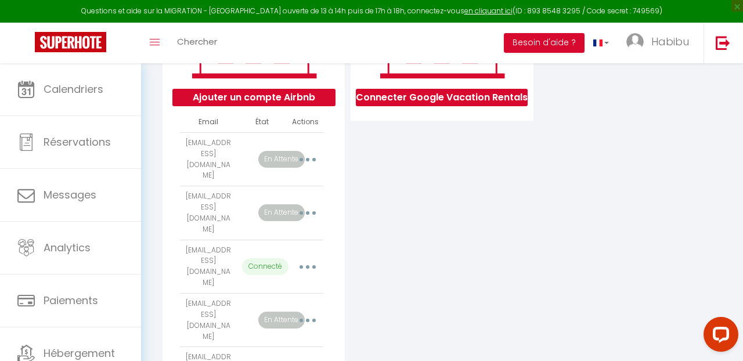
scroll to position [232, 0]
click at [723, 45] on img at bounding box center [723, 42] width 15 height 15
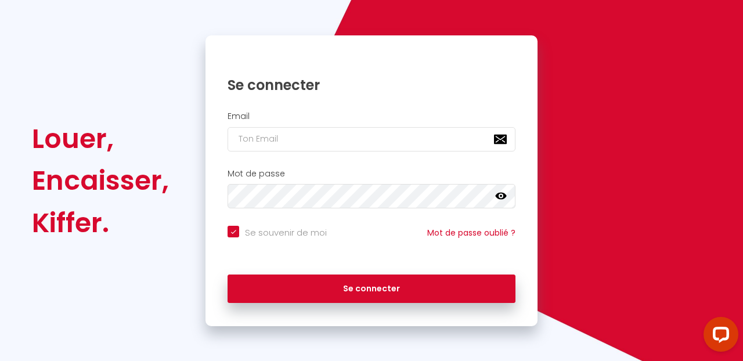
scroll to position [90, 0]
checkbox input "true"
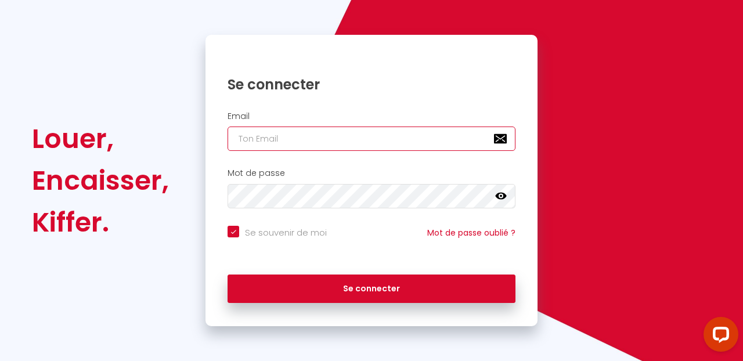
type input "[EMAIL_ADDRESS][DOMAIN_NAME]"
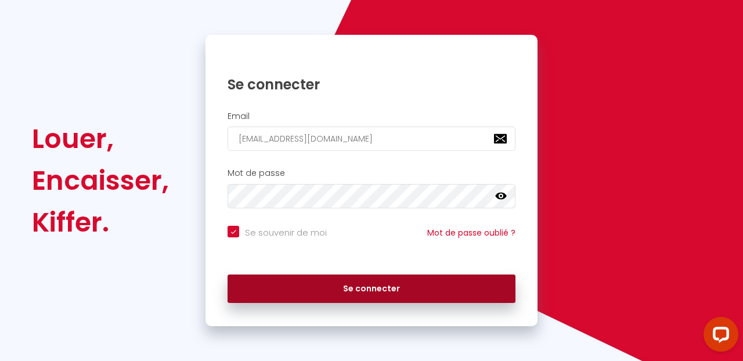
click at [386, 296] on button "Se connecter" at bounding box center [372, 289] width 288 height 29
checkbox input "true"
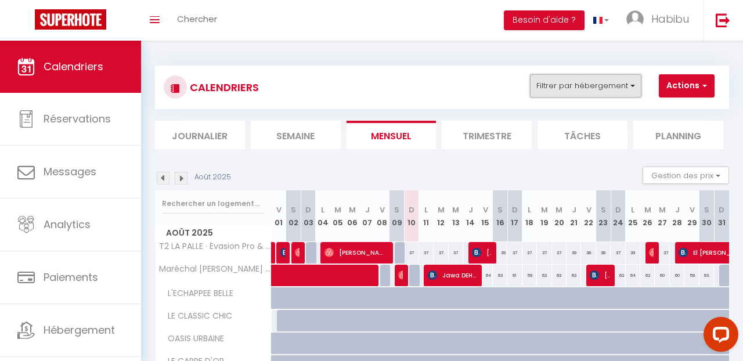
click at [634, 88] on button "Filtrer par hébergement" at bounding box center [585, 85] width 111 height 23
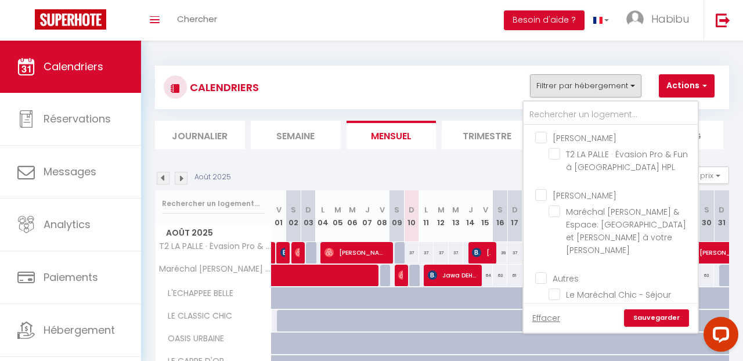
click at [482, 87] on div "CALENDRIERS Filtrer par hébergement RAFAELA GOMES T2 LA PALLE · Évasion Pro & F…" at bounding box center [442, 87] width 557 height 26
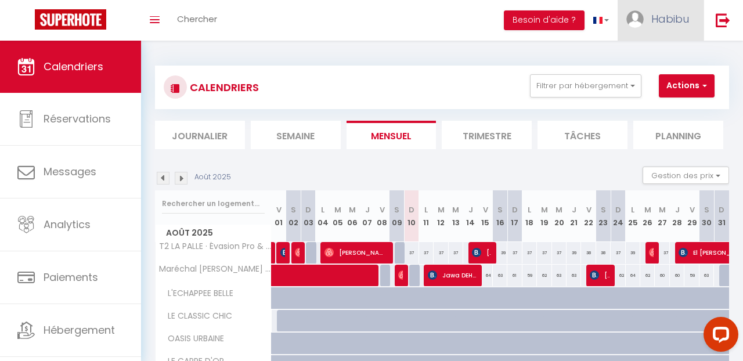
click at [639, 26] on img at bounding box center [635, 18] width 17 height 17
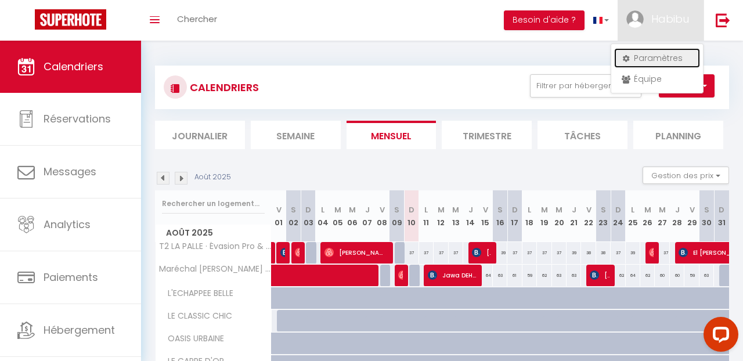
click at [648, 65] on link "Paramètres" at bounding box center [657, 58] width 86 height 20
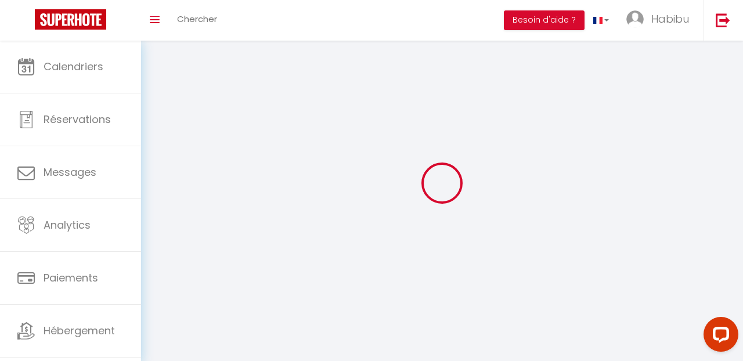
select select
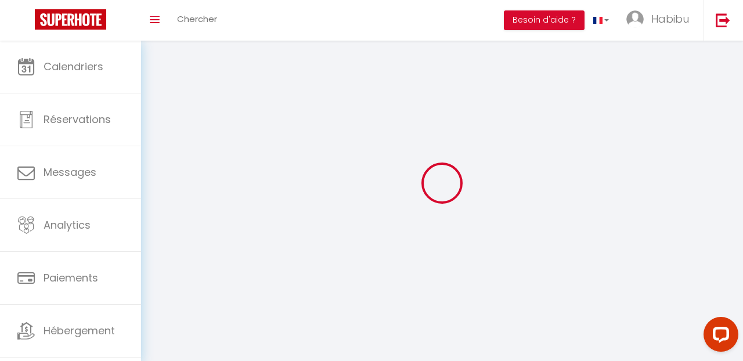
select select
type input "Habibu"
type input "Shema"
type input "0775802423"
type input "[STREET_ADDRESS] [DEMOGRAPHIC_DATA]"
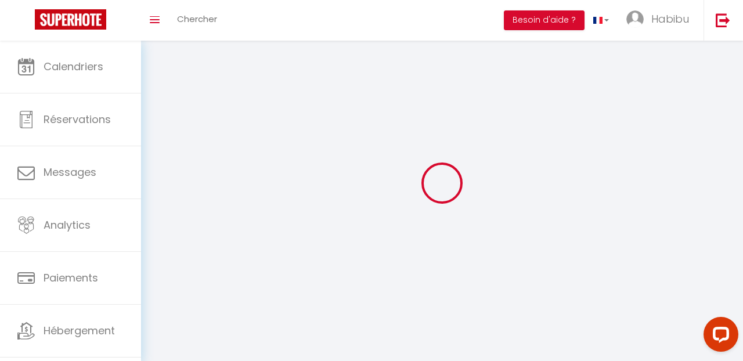
type input "69003"
type input "[GEOGRAPHIC_DATA]"
type input "TaPccrDqmEoJxIcMurdXoiNOq"
type input "hvAiQt01PMU1XjtlUhDO2QOxj"
type input "[URL][DOMAIN_NAME]"
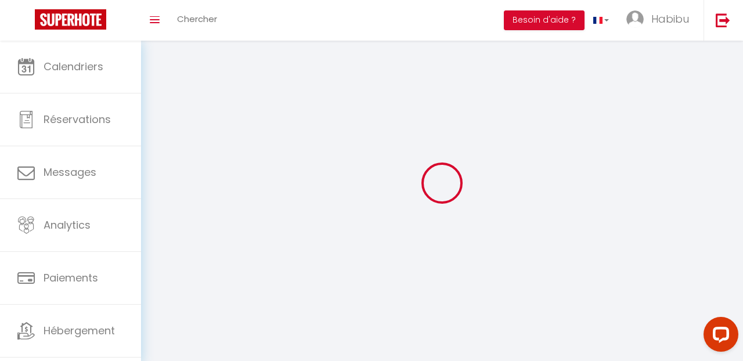
select select "28"
select select "fr"
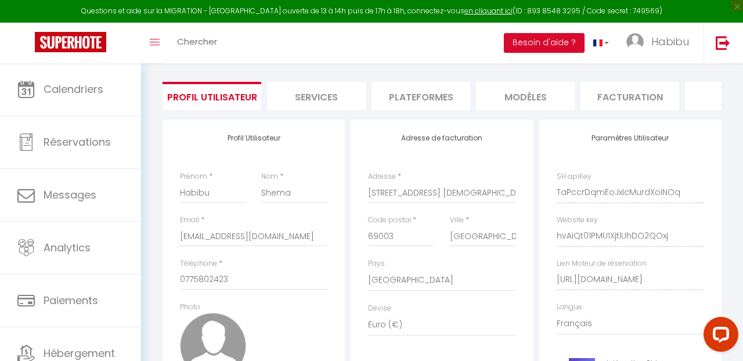
scroll to position [93, 0]
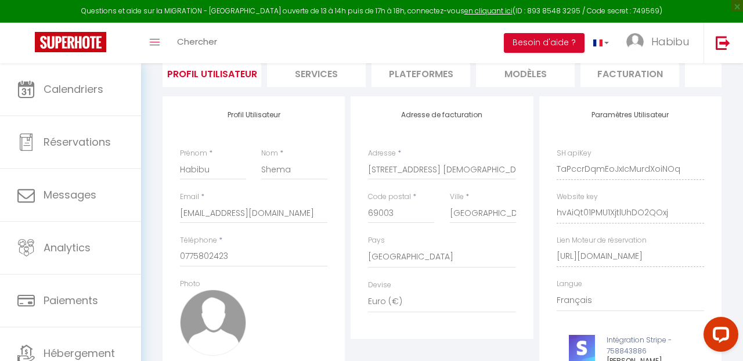
click at [413, 74] on li "Plateformes" at bounding box center [421, 73] width 99 height 28
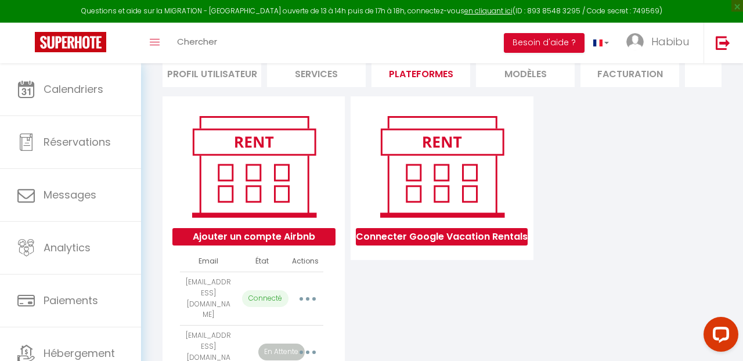
click at [563, 224] on div "Ajouter un compte Airbnb Email État Actions goldenbnb6942@gmail.com Connecté Im…" at bounding box center [442, 329] width 565 height 467
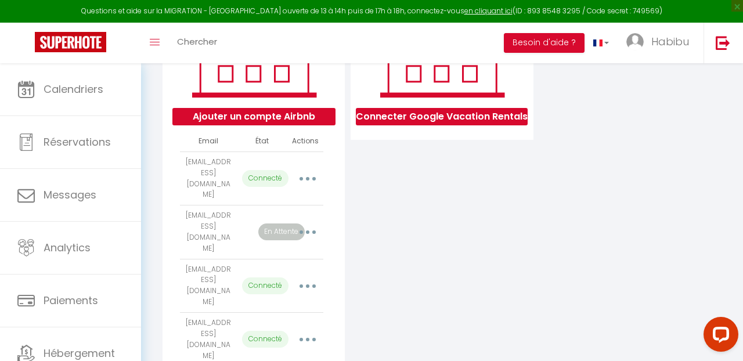
scroll to position [209, 0]
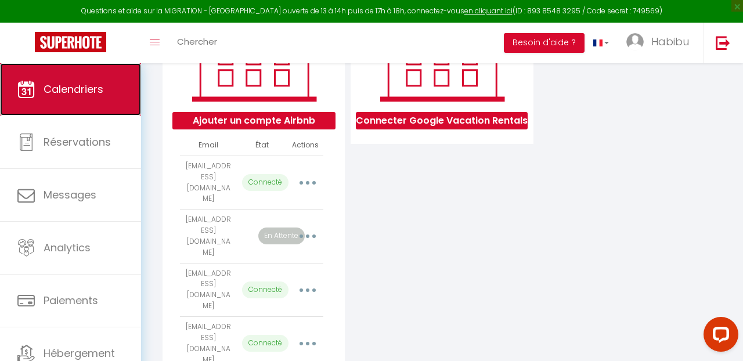
click at [118, 87] on link "Calendriers" at bounding box center [70, 89] width 141 height 52
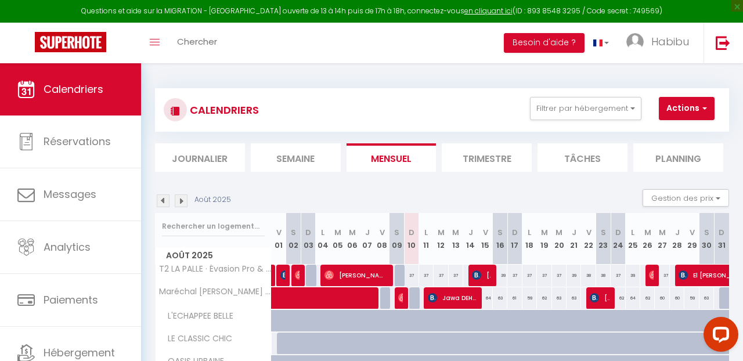
click at [477, 104] on div "CALENDRIERS Filtrer par hébergement RAFAELA GOMES T2 LA PALLE · Évasion Pro & F…" at bounding box center [442, 110] width 557 height 26
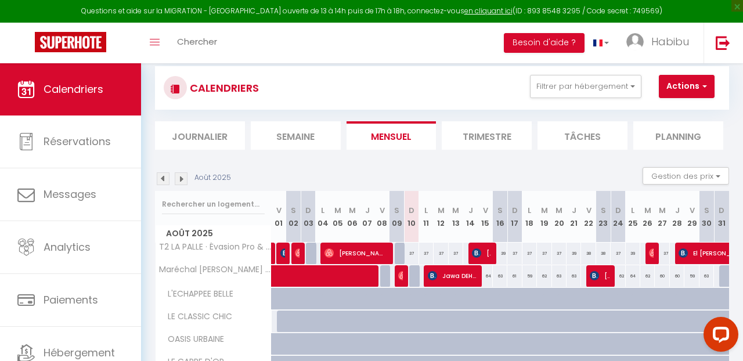
scroll to position [23, 0]
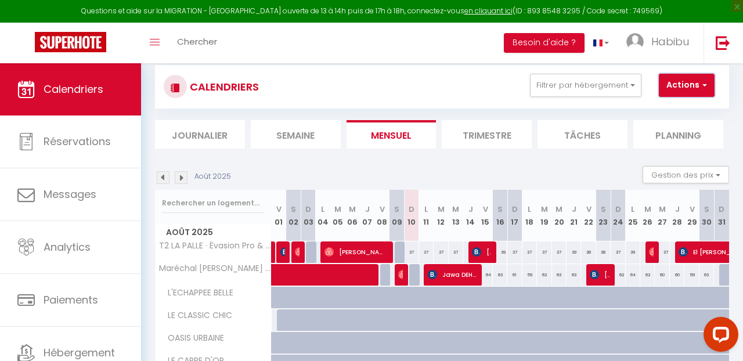
click at [708, 84] on button "Actions" at bounding box center [687, 85] width 56 height 23
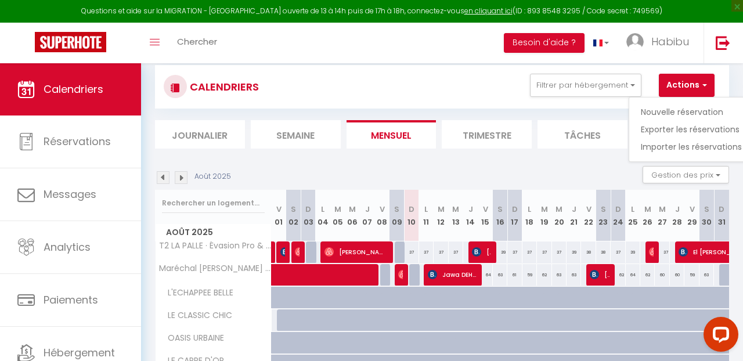
click at [406, 95] on div "CALENDRIERS Filtrer par hébergement RAFAELA GOMES T2 LA PALLE · Évasion Pro & F…" at bounding box center [442, 87] width 557 height 26
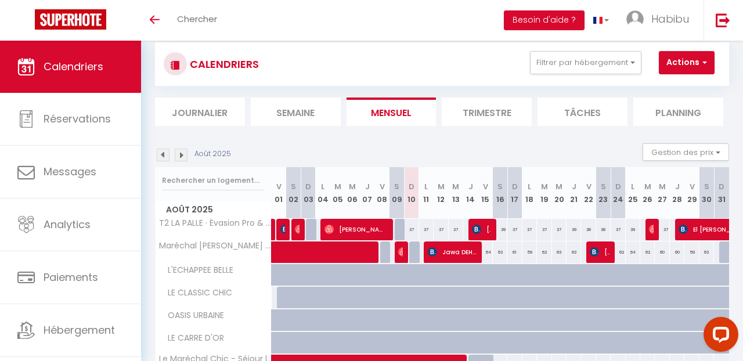
click at [341, 135] on section "Août 2025 Gestion des prix Nb Nuits minimum Règles Disponibilité Août 2025 V 01…" at bounding box center [442, 294] width 574 height 325
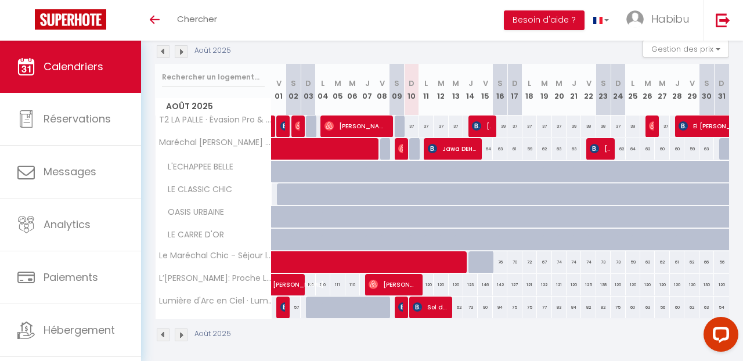
scroll to position [133, 0]
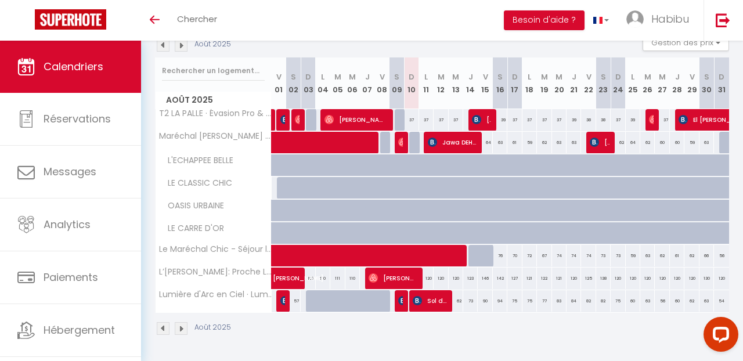
click at [452, 332] on div "Août 2025" at bounding box center [442, 330] width 574 height 34
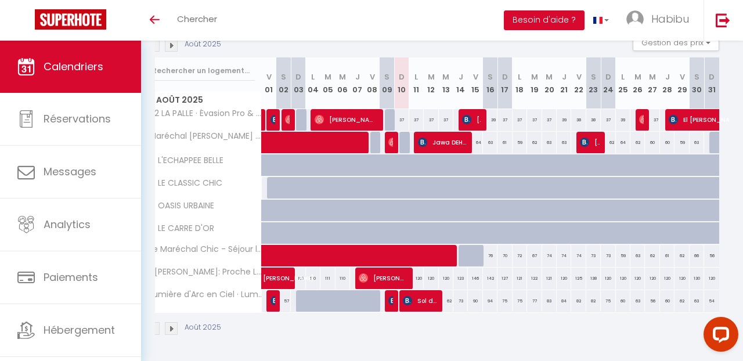
scroll to position [0, 0]
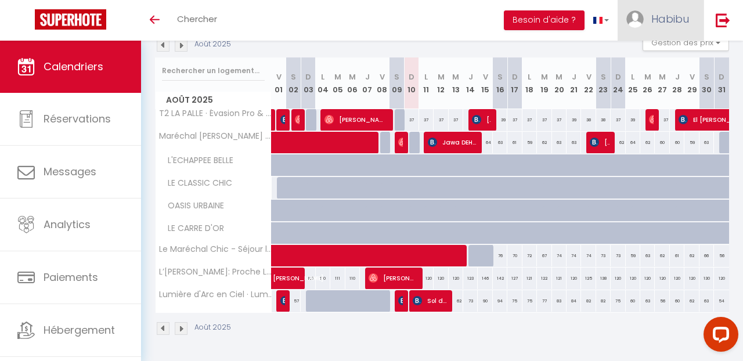
click at [637, 22] on img at bounding box center [635, 18] width 17 height 17
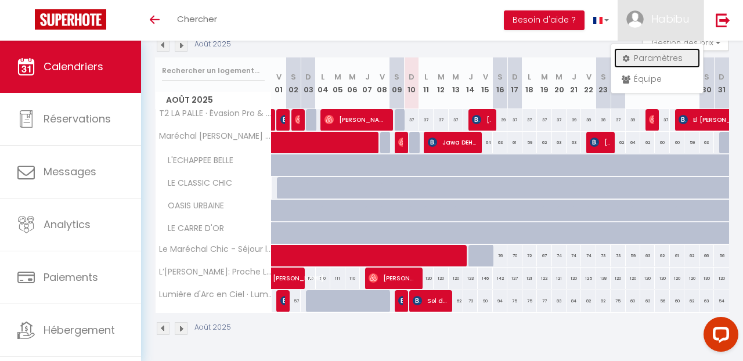
click at [650, 62] on link "Paramètres" at bounding box center [657, 58] width 86 height 20
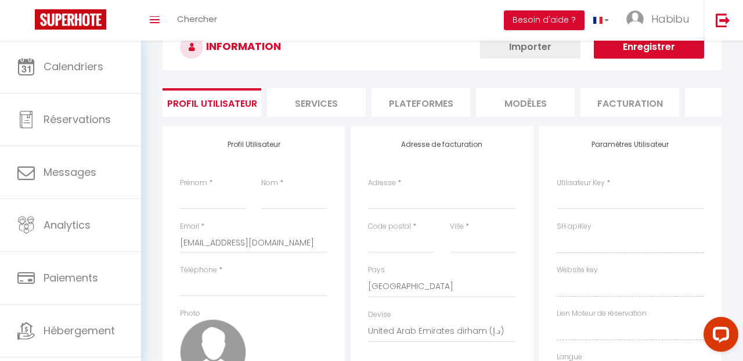
type input "Habibu"
type input "Shema"
type input "0775802423"
type input "[STREET_ADDRESS] [DEMOGRAPHIC_DATA]"
type input "69003"
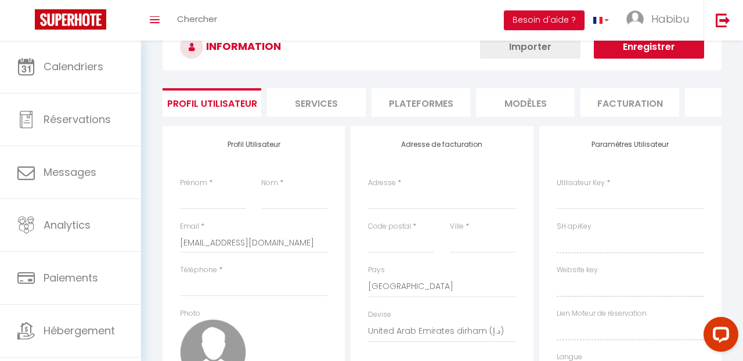
type input "[GEOGRAPHIC_DATA]"
select select "28"
type input "TaPccrDqmEoJxIcMurdXoiNOq"
type input "hvAiQt01PMU1XjtlUhDO2QOxj"
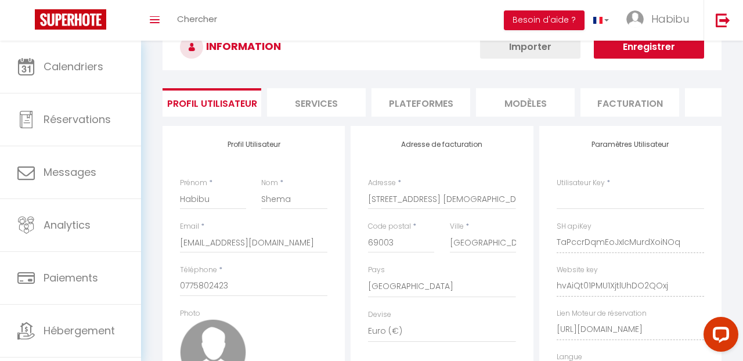
select select "fr"
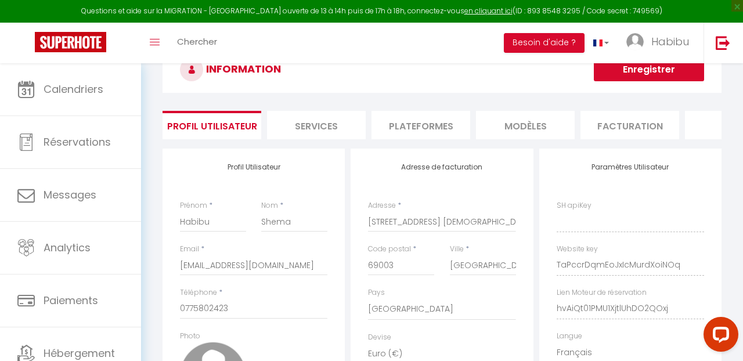
type input "TaPccrDqmEoJxIcMurdXoiNOq"
type input "hvAiQt01PMU1XjtlUhDO2QOxj"
type input "[URL][DOMAIN_NAME]"
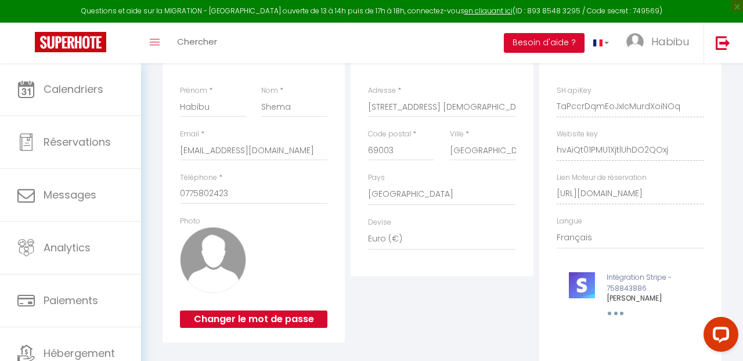
click at [636, 48] on img at bounding box center [635, 41] width 17 height 17
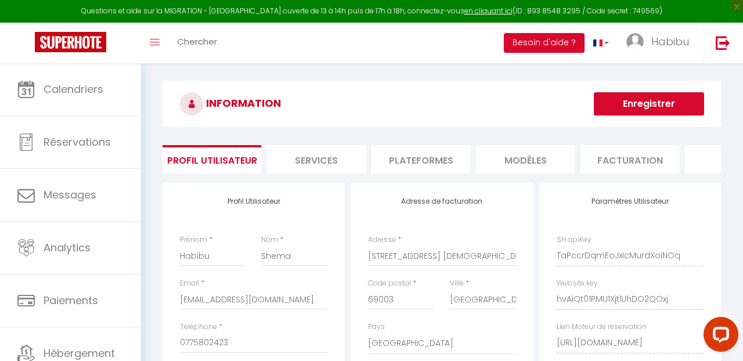
scroll to position [0, 0]
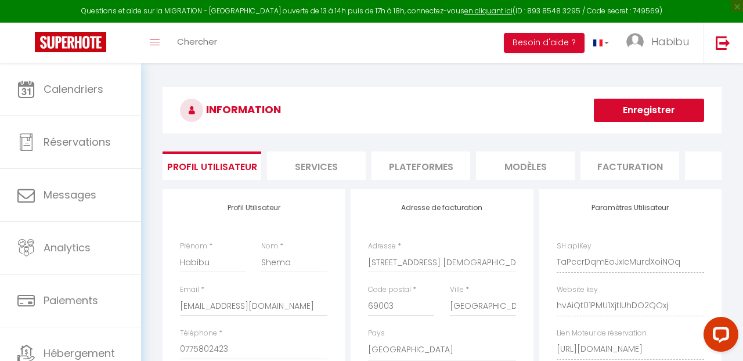
click at [429, 163] on li "Plateformes" at bounding box center [421, 166] width 99 height 28
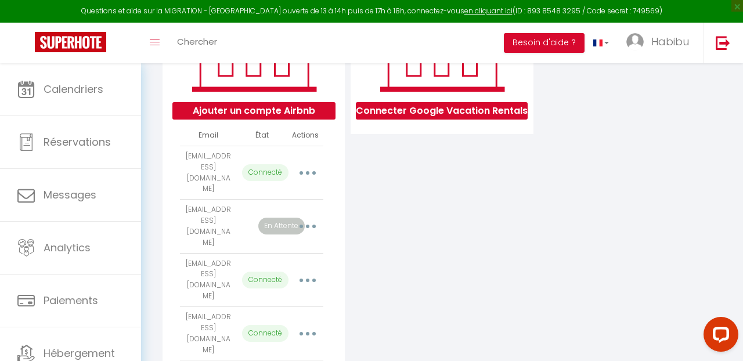
scroll to position [251, 0]
